Goal: Task Accomplishment & Management: Complete application form

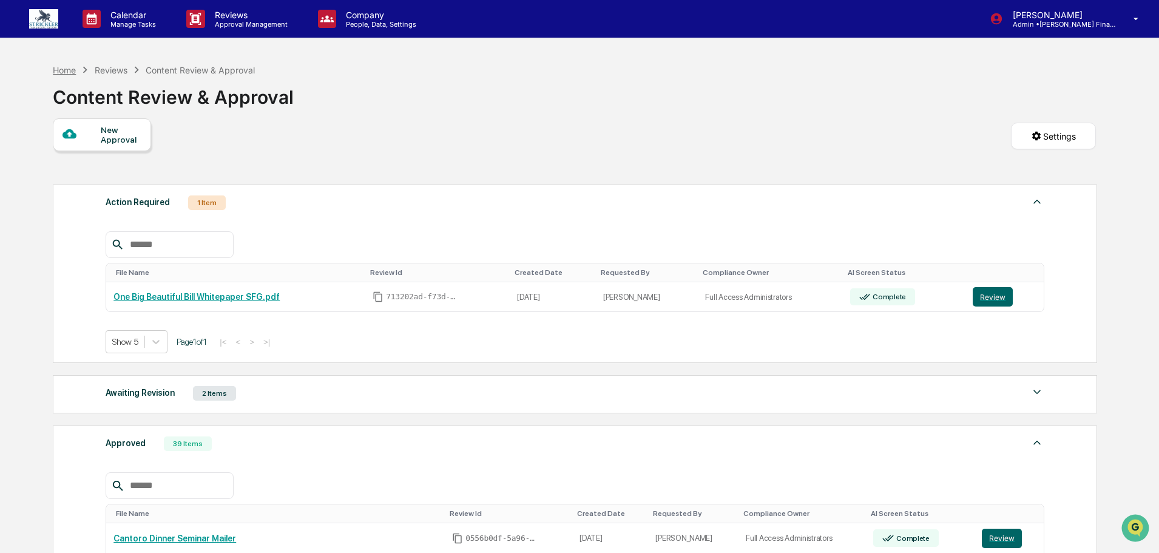
click at [59, 65] on div "Home" at bounding box center [64, 70] width 23 height 10
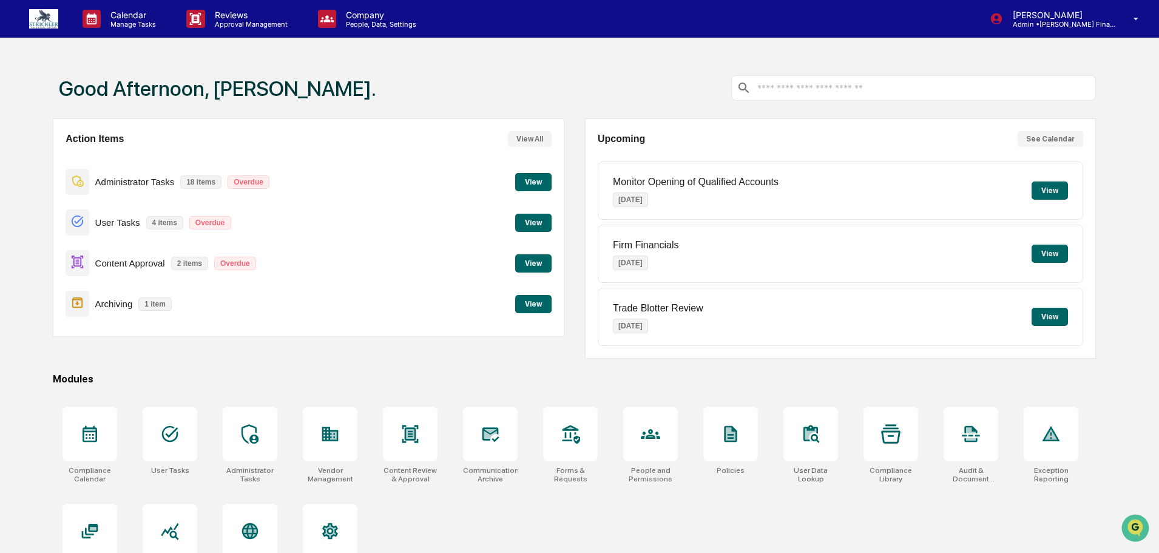
click at [523, 258] on button "View" at bounding box center [533, 263] width 36 height 18
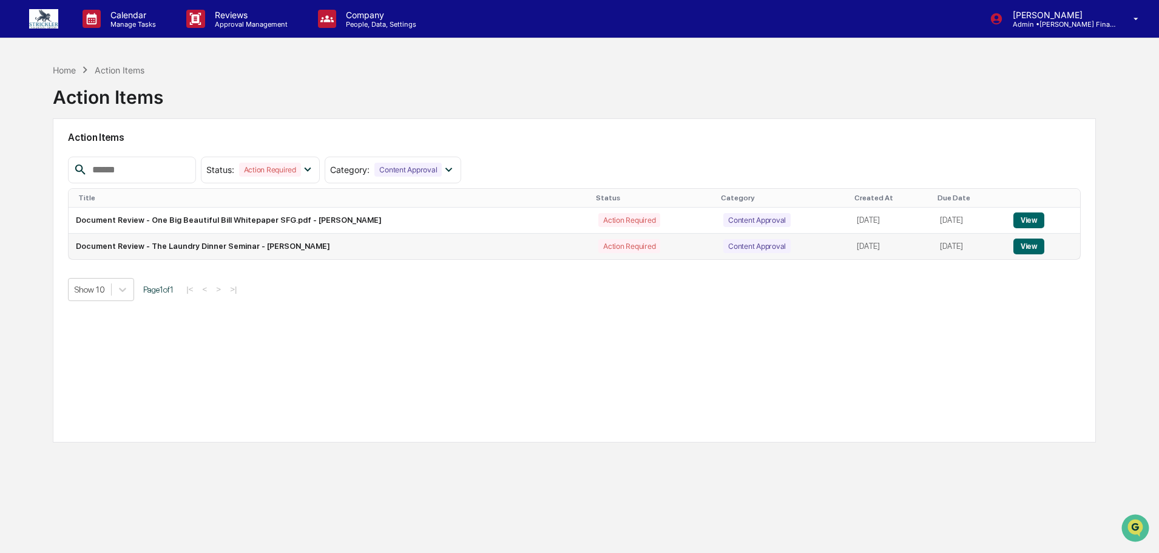
click at [1029, 246] on button "View" at bounding box center [1028, 246] width 31 height 16
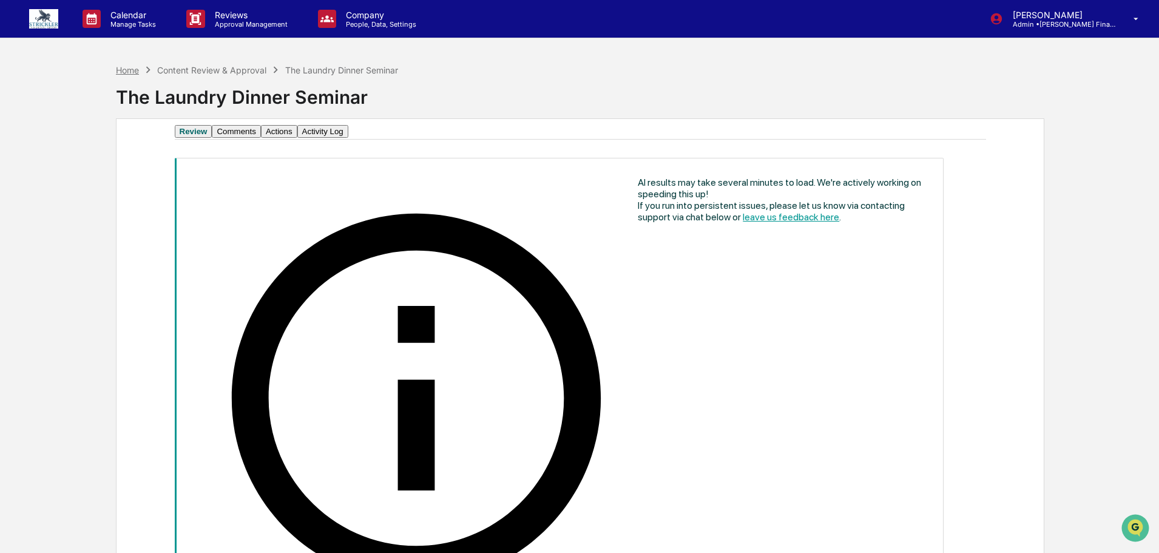
click at [121, 66] on div "Home" at bounding box center [127, 70] width 23 height 10
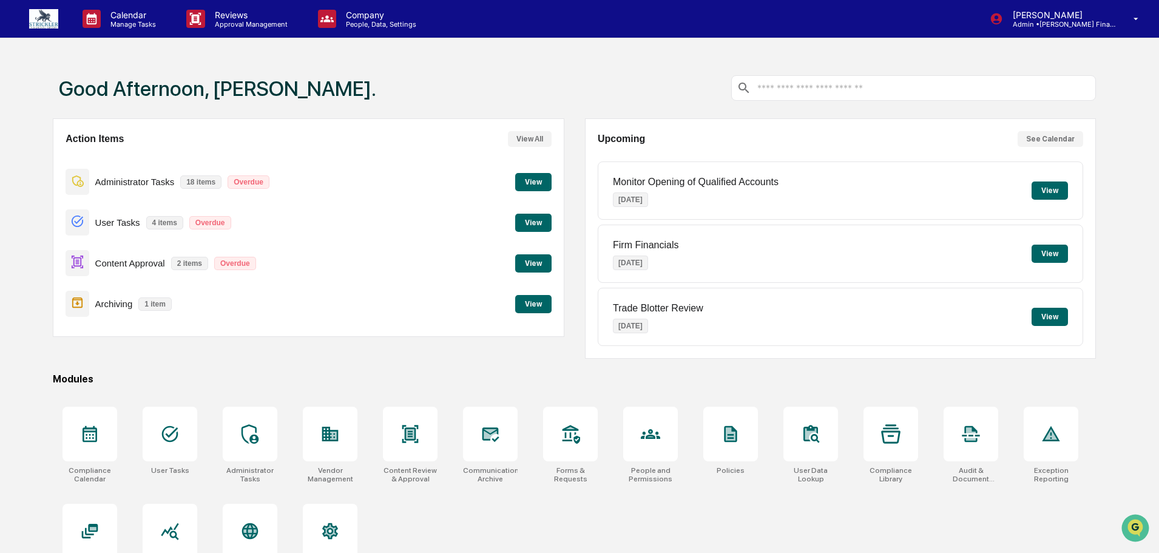
click at [523, 269] on button "View" at bounding box center [533, 263] width 36 height 18
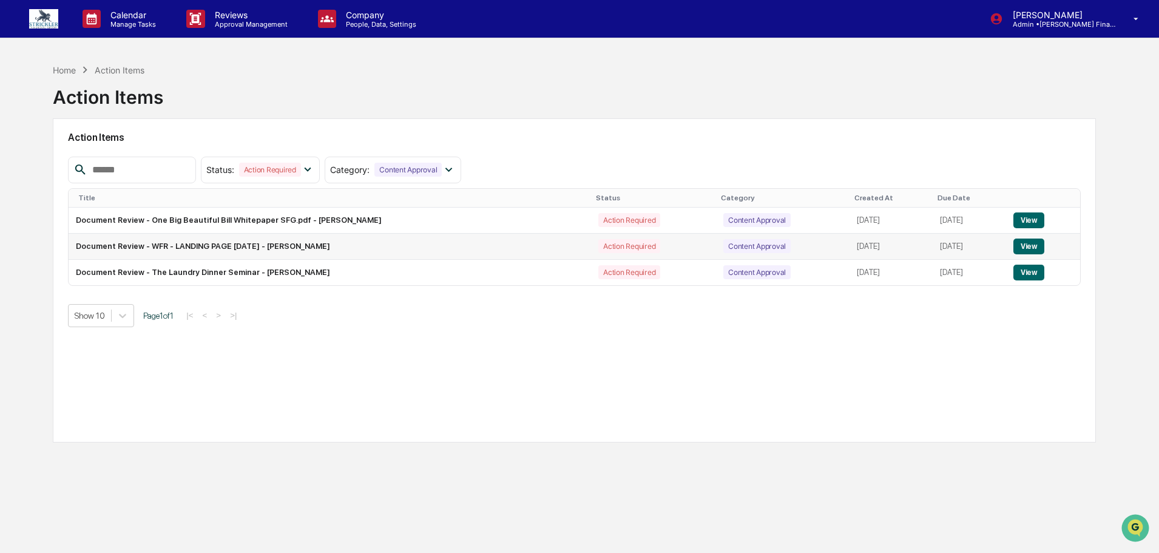
click at [1031, 251] on button "View" at bounding box center [1028, 246] width 31 height 16
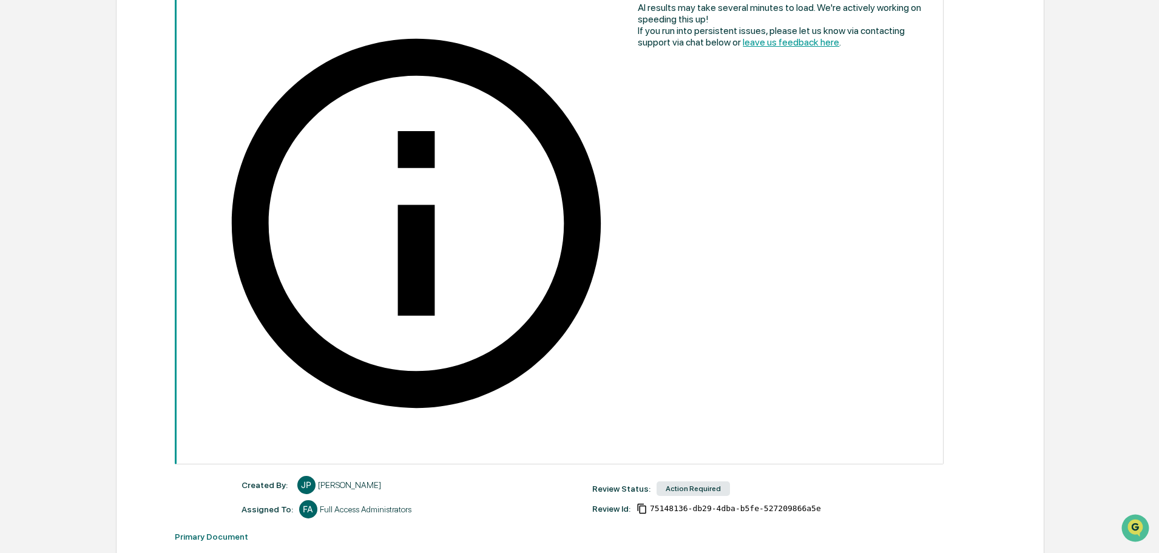
scroll to position [178, 0]
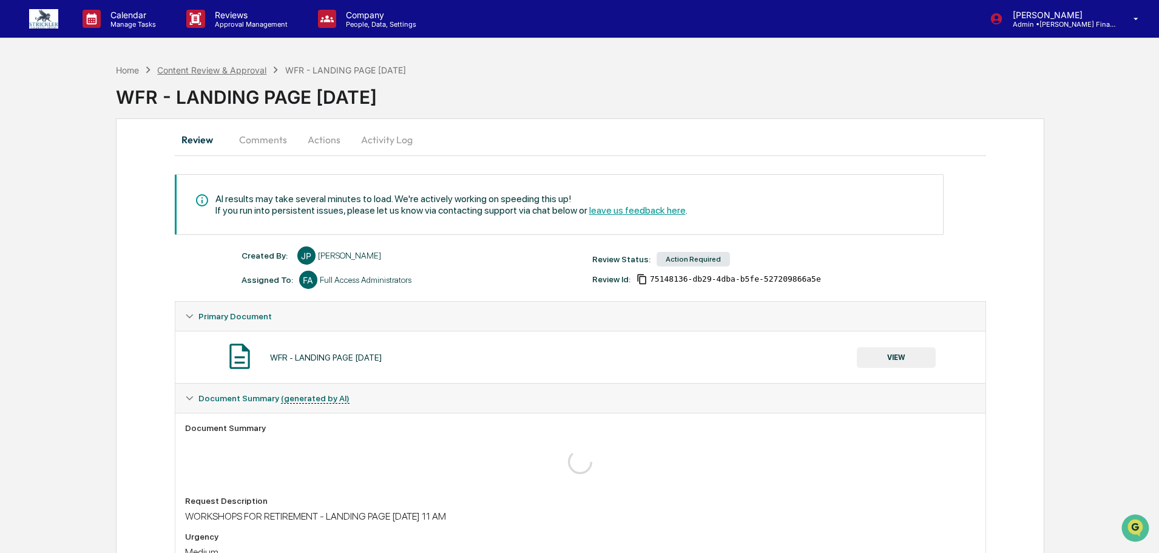
click at [199, 72] on div "Content Review & Approval" at bounding box center [211, 70] width 109 height 10
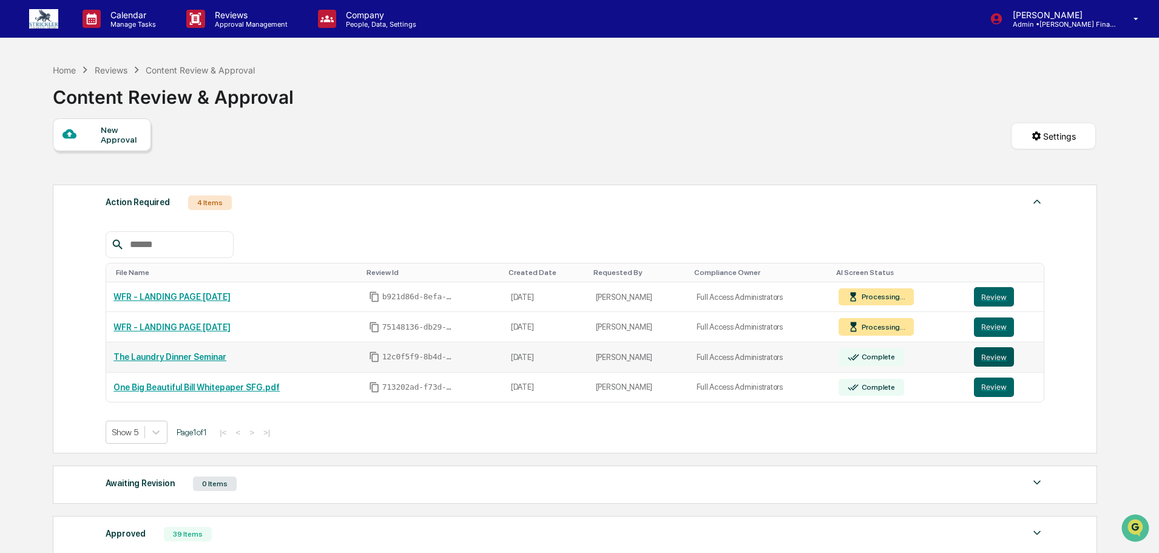
click at [984, 365] on button "Review" at bounding box center [994, 356] width 40 height 19
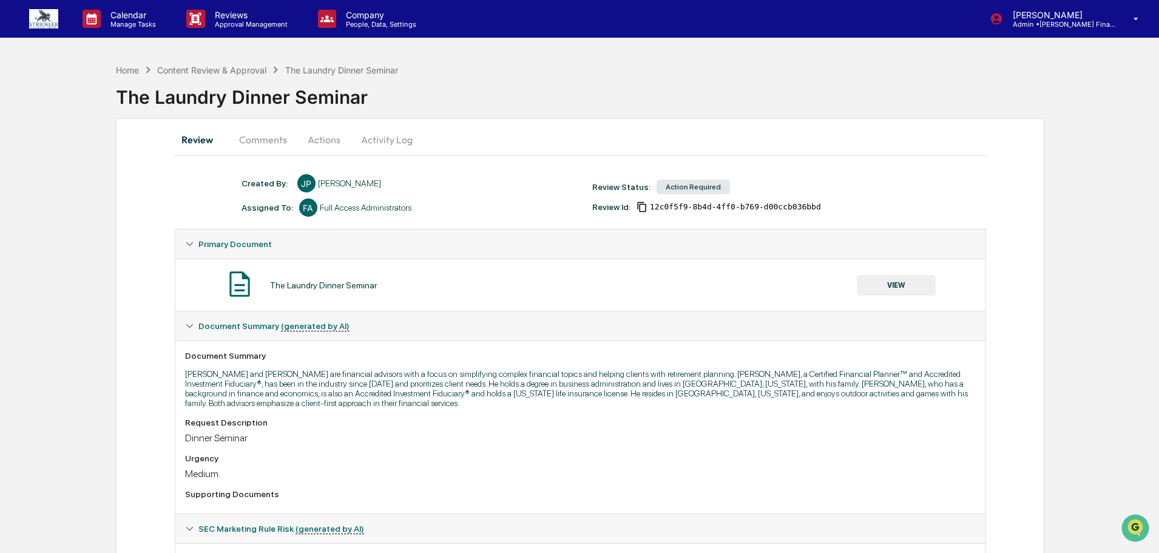
click at [267, 144] on button "Comments" at bounding box center [262, 139] width 67 height 29
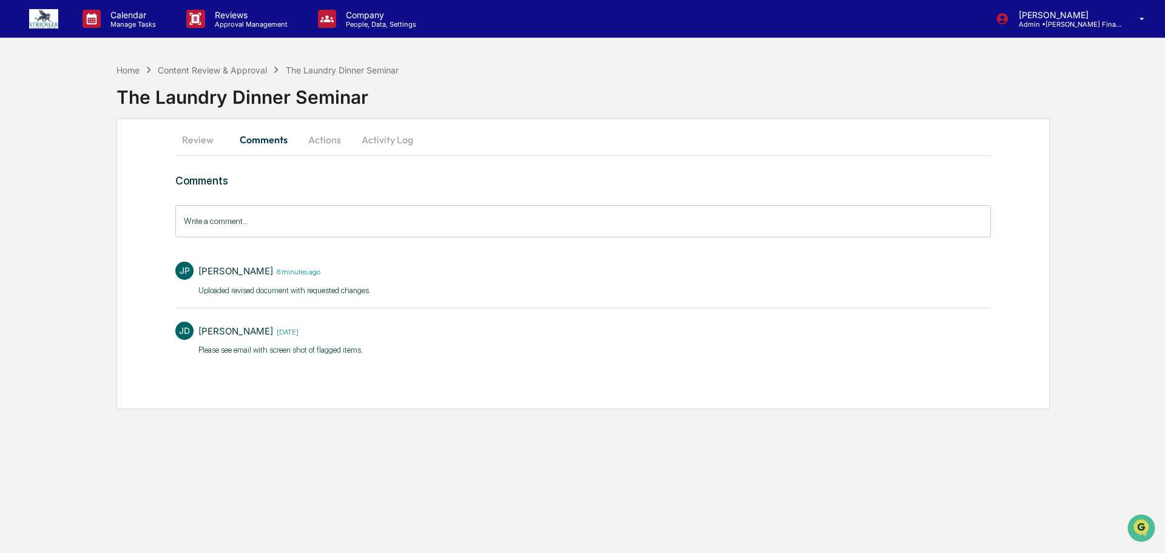
click at [322, 139] on button "Actions" at bounding box center [324, 139] width 55 height 29
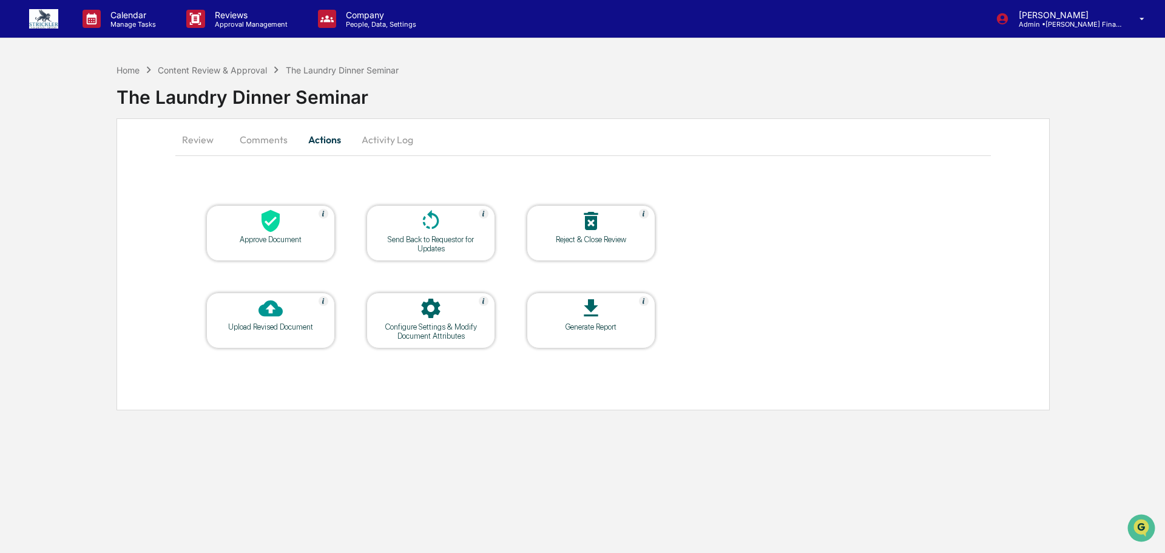
click at [273, 140] on button "Comments" at bounding box center [263, 139] width 67 height 29
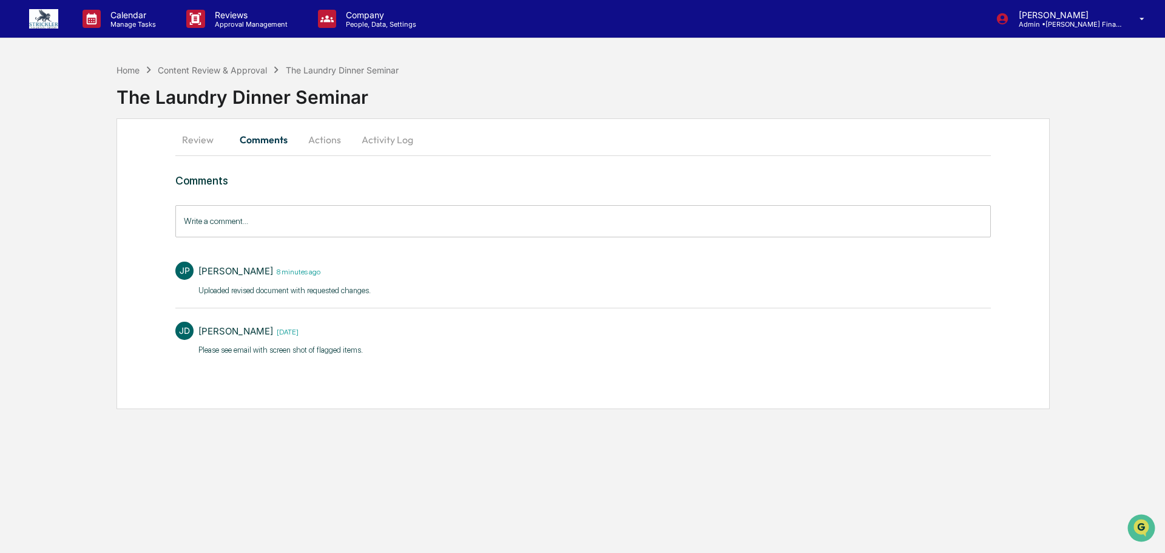
click at [312, 139] on button "Actions" at bounding box center [324, 139] width 55 height 29
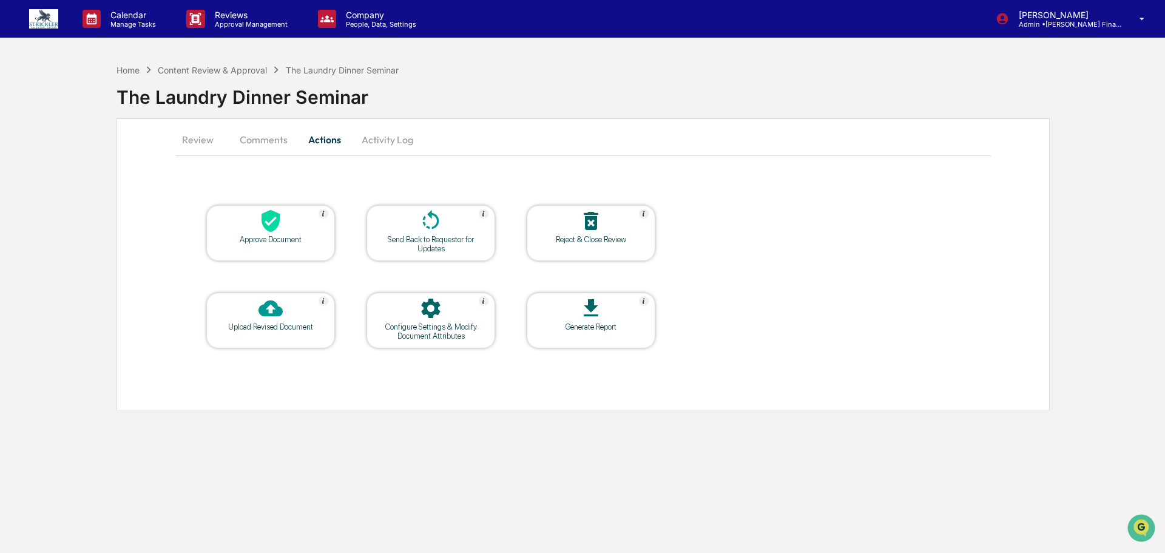
click at [269, 231] on icon at bounding box center [270, 221] width 18 height 22
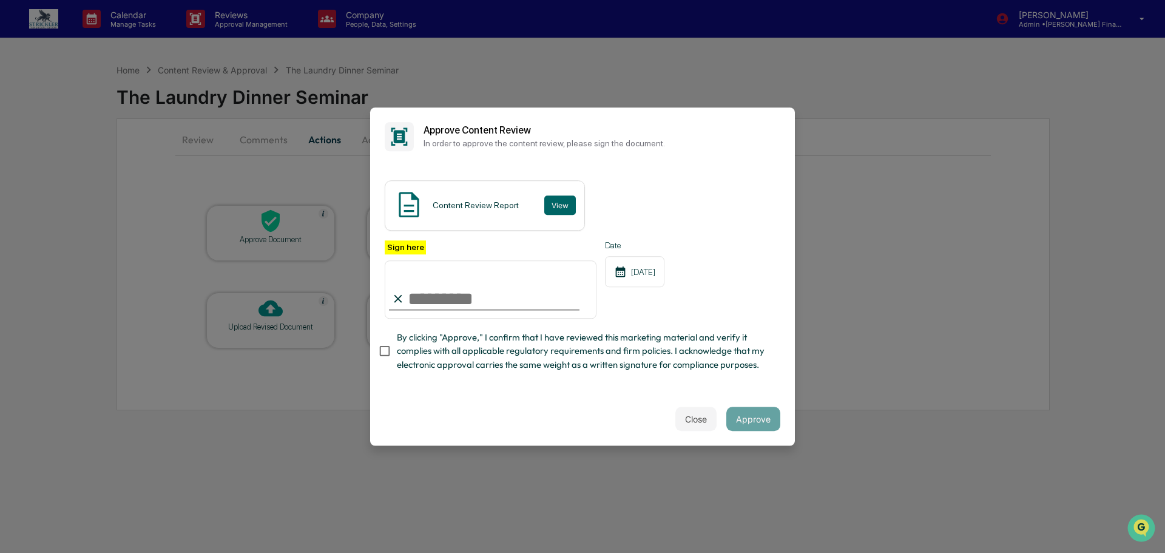
click at [423, 286] on input "Sign here" at bounding box center [491, 289] width 212 height 58
type input "**********"
click at [760, 431] on button "Approve" at bounding box center [753, 418] width 54 height 24
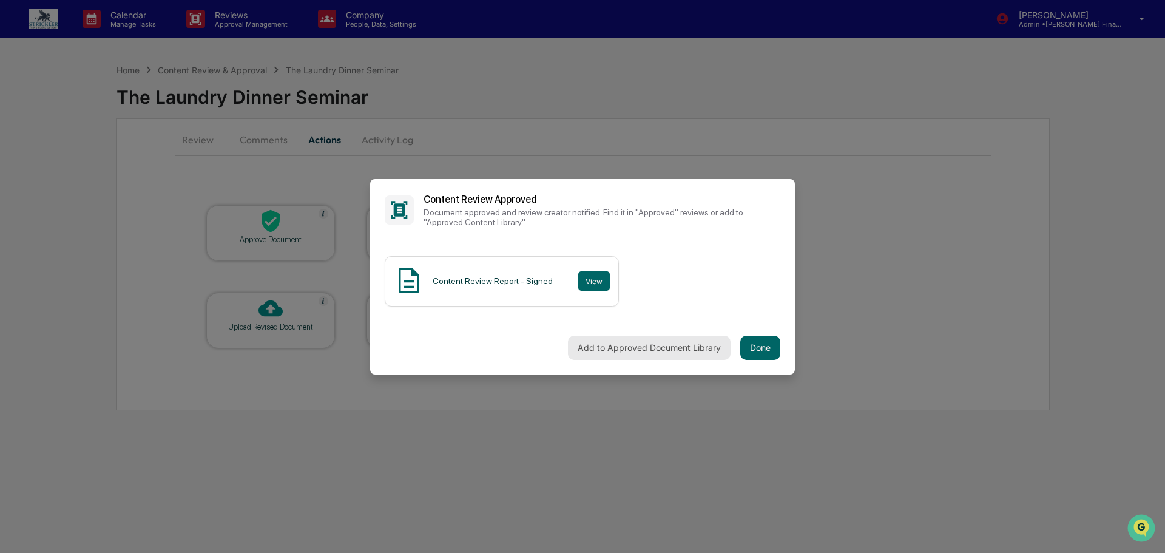
click at [642, 351] on button "Add to Approved Document Library" at bounding box center [649, 348] width 163 height 24
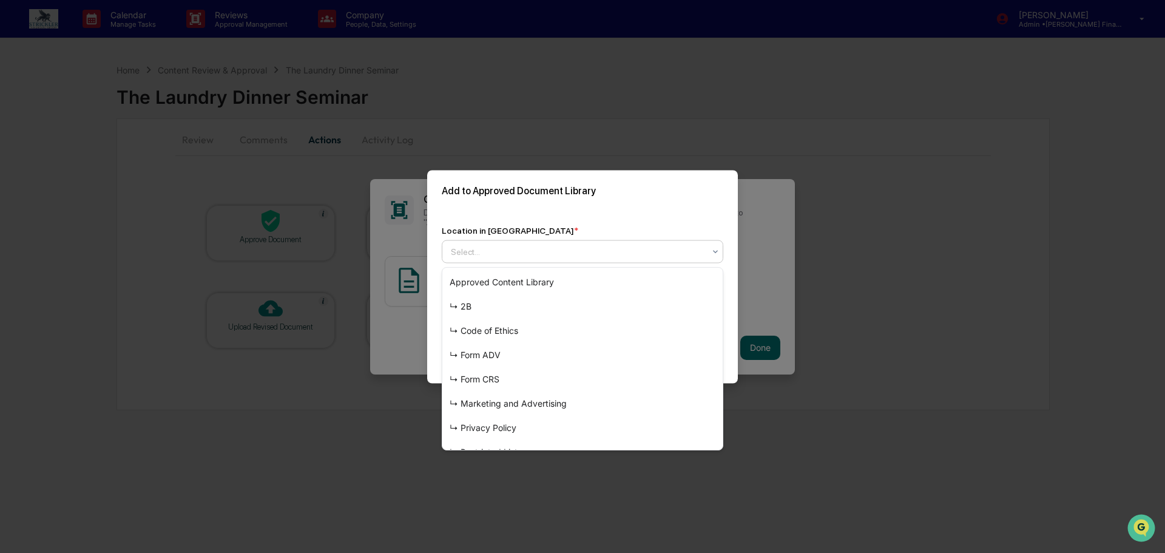
click at [519, 243] on div "Select..." at bounding box center [583, 251] width 282 height 23
click at [538, 404] on div "↳ Marketing and Advertising" at bounding box center [582, 403] width 280 height 24
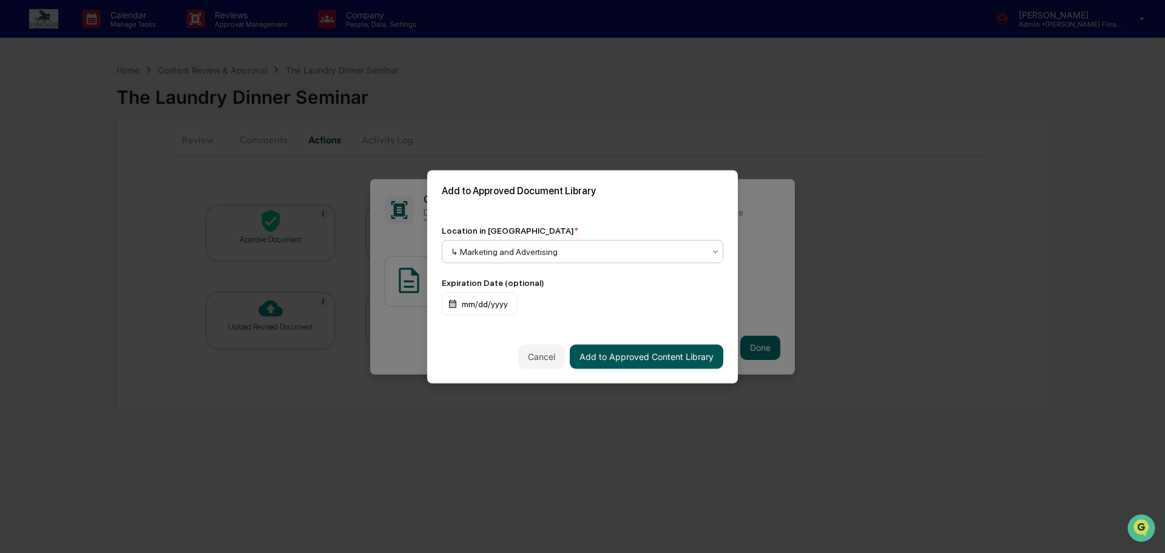
click at [642, 359] on button "Add to Approved Content Library" at bounding box center [646, 356] width 153 height 24
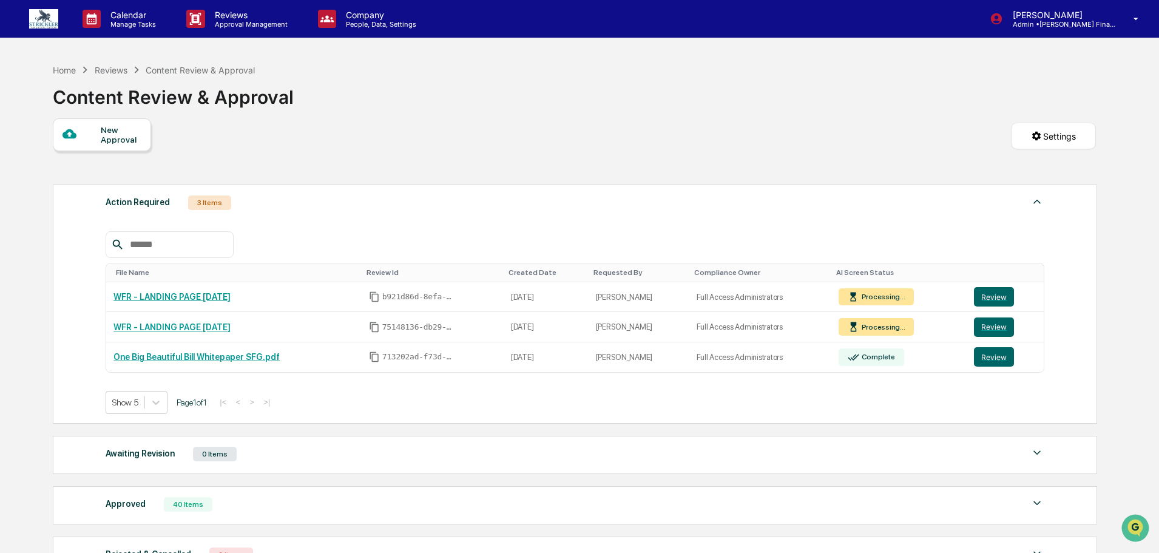
click at [60, 64] on div "Home Reviews Content Review & Approval" at bounding box center [154, 69] width 202 height 13
click at [64, 69] on div "Home" at bounding box center [64, 70] width 23 height 10
